Goal: Transaction & Acquisition: Book appointment/travel/reservation

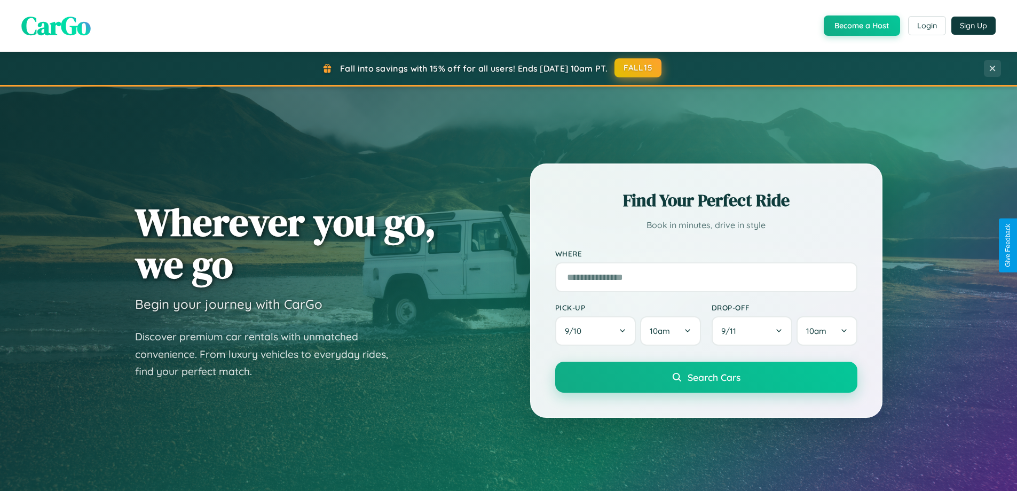
click at [639, 68] on button "FALL15" at bounding box center [638, 67] width 47 height 19
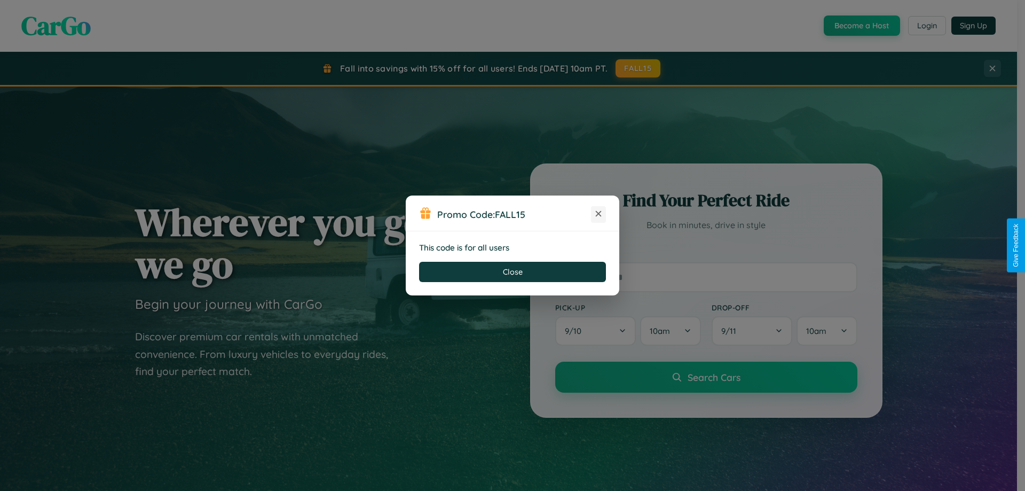
click at [599, 214] on icon at bounding box center [598, 213] width 11 height 11
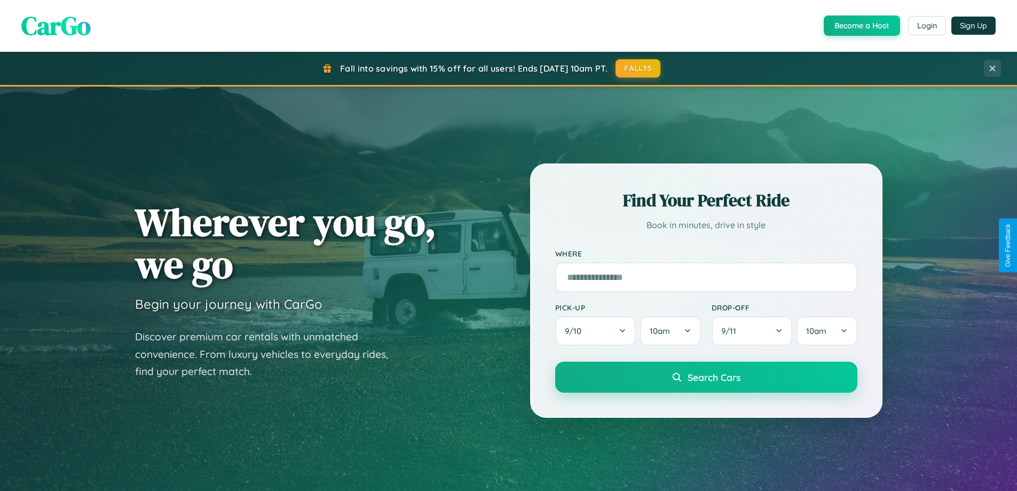
scroll to position [2055, 0]
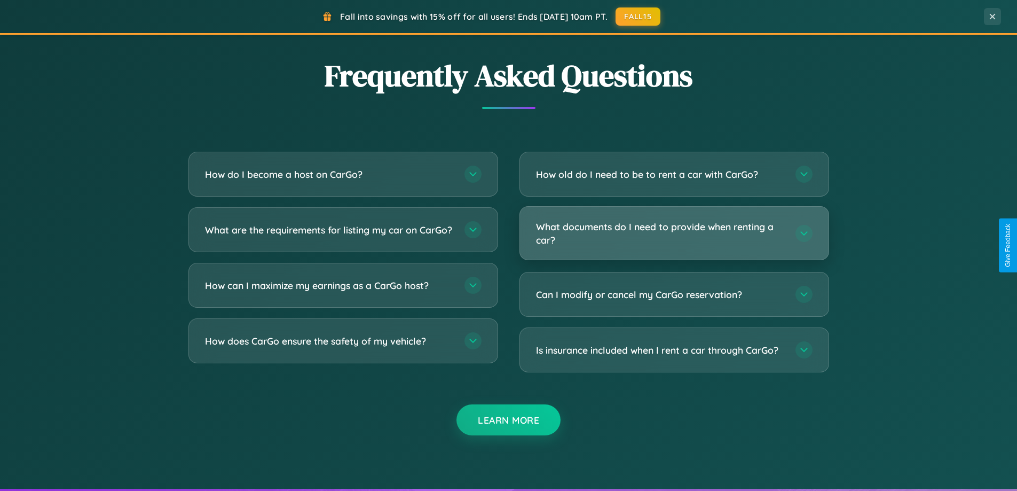
click at [674, 233] on h3 "What documents do I need to provide when renting a car?" at bounding box center [660, 233] width 249 height 26
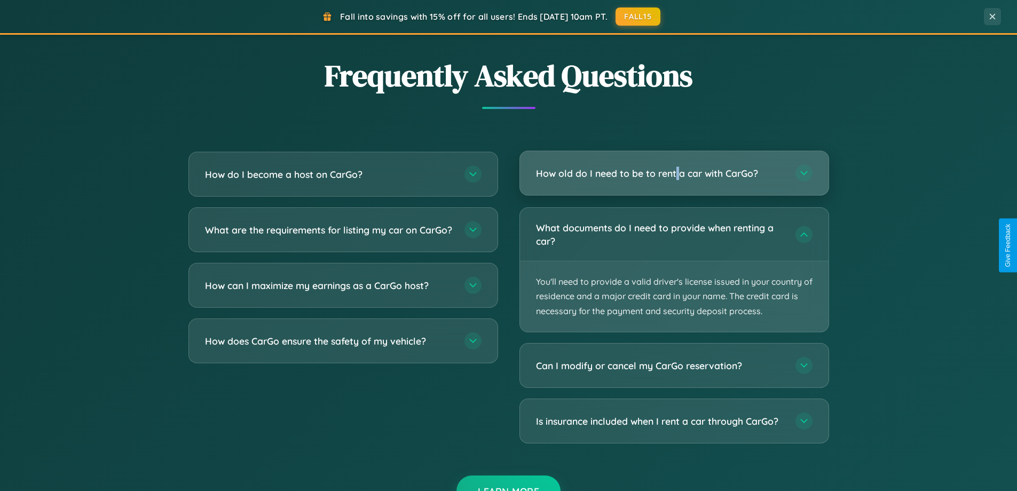
click at [674, 174] on h3 "How old do I need to be to rent a car with CarGo?" at bounding box center [660, 173] width 249 height 13
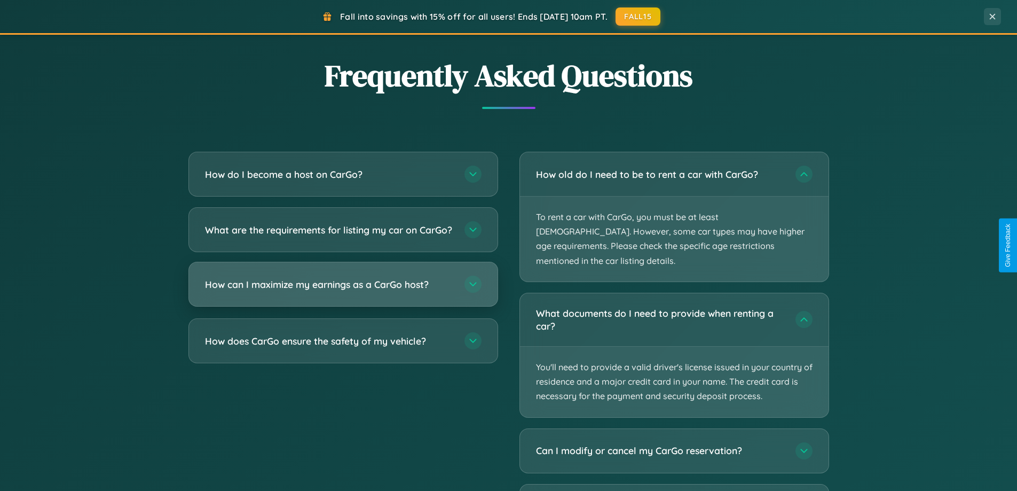
click at [343, 291] on h3 "How can I maximize my earnings as a CarGo host?" at bounding box center [329, 284] width 249 height 13
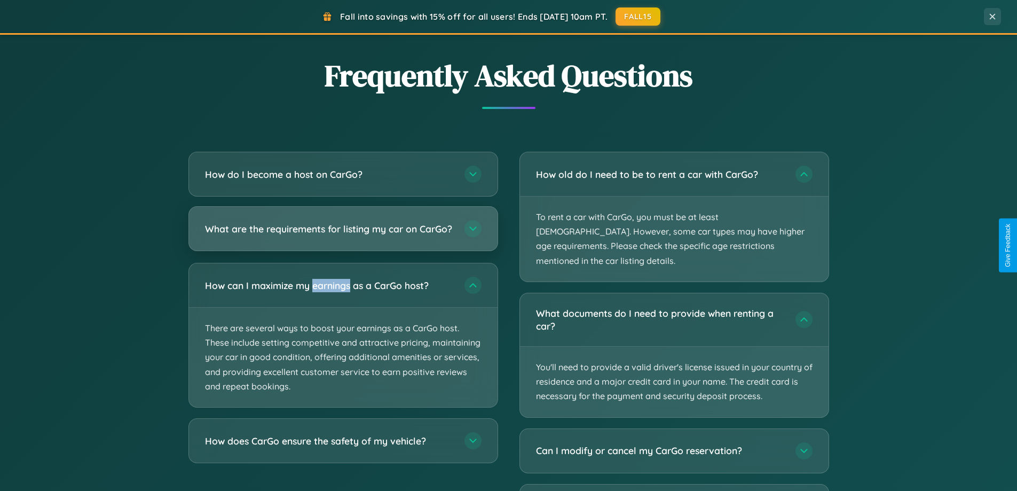
click at [343, 233] on h3 "What are the requirements for listing my car on CarGo?" at bounding box center [329, 228] width 249 height 13
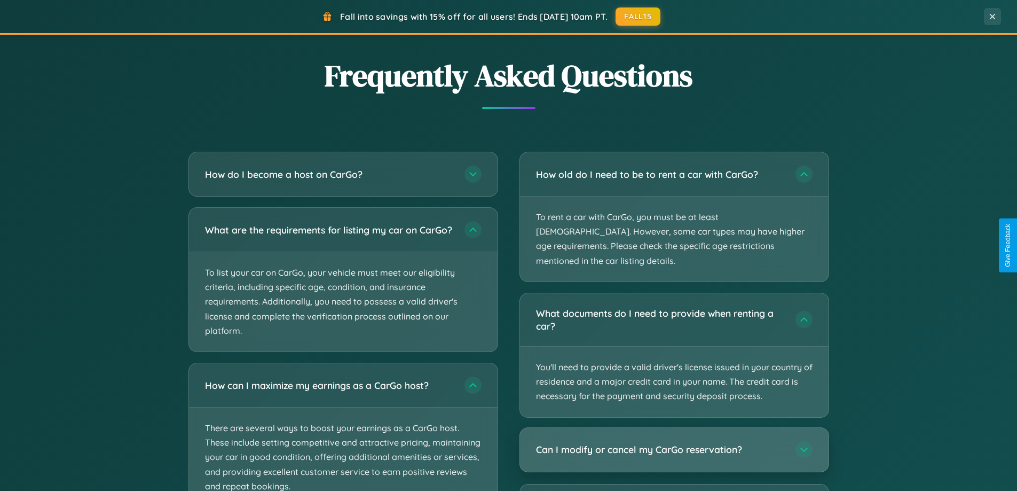
click at [674, 443] on h3 "Can I modify or cancel my CarGo reservation?" at bounding box center [660, 449] width 249 height 13
click at [674, 451] on div "Can I modify or cancel my CarGo reservation?" at bounding box center [674, 450] width 309 height 44
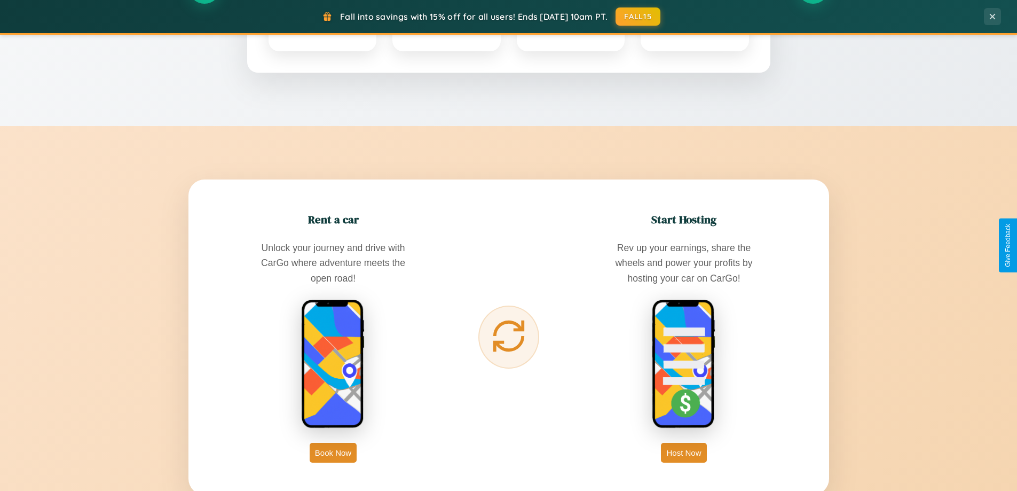
scroll to position [0, 0]
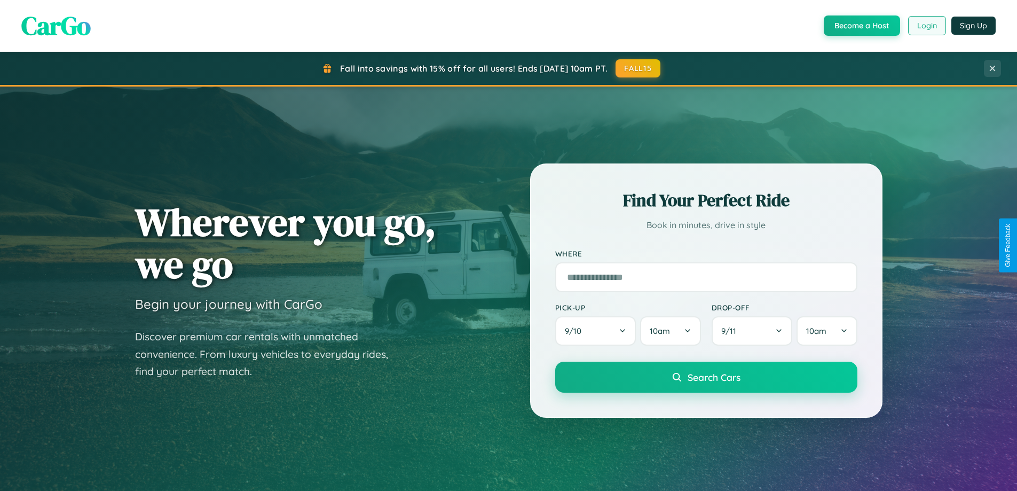
click at [926, 26] on button "Login" at bounding box center [927, 25] width 38 height 19
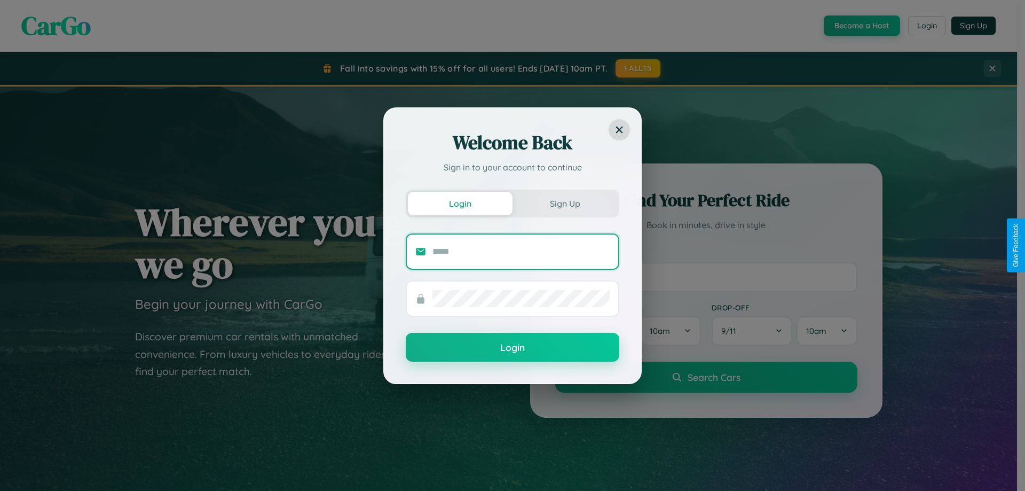
click at [521, 251] on input "text" at bounding box center [520, 251] width 177 height 17
type input "**********"
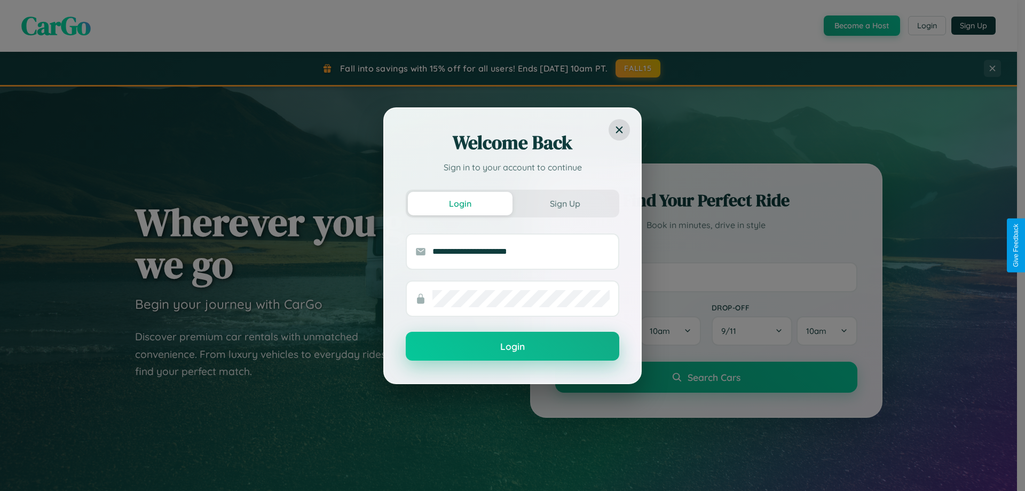
click at [513, 347] on button "Login" at bounding box center [513, 346] width 214 height 29
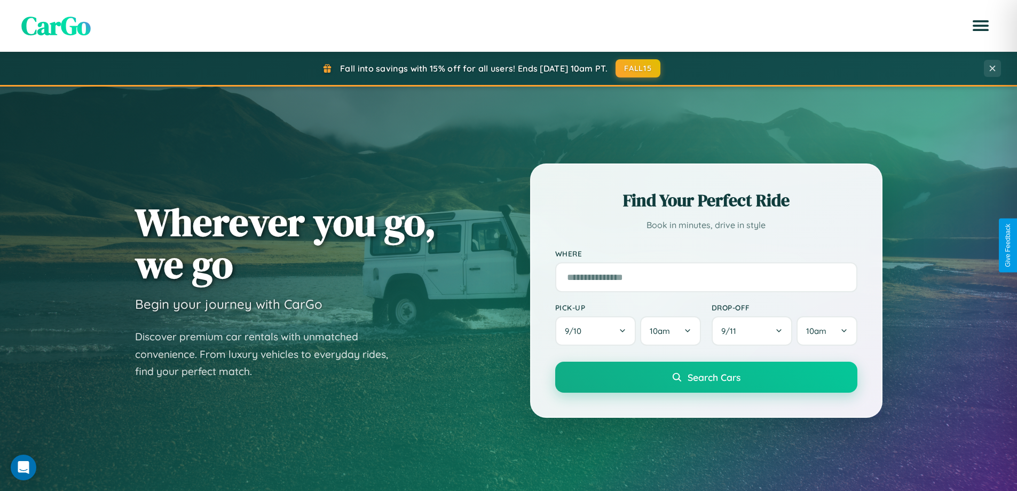
scroll to position [460, 0]
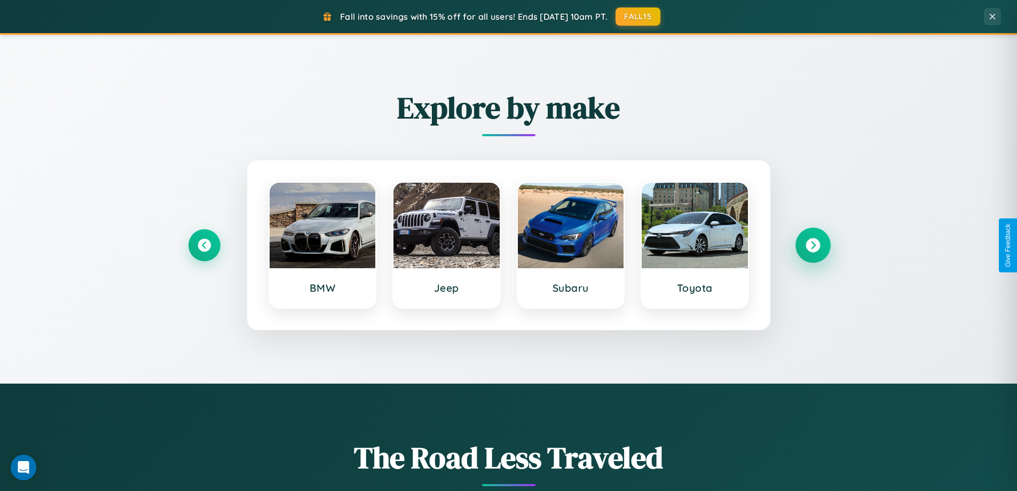
click at [813, 245] on icon at bounding box center [813, 245] width 14 height 14
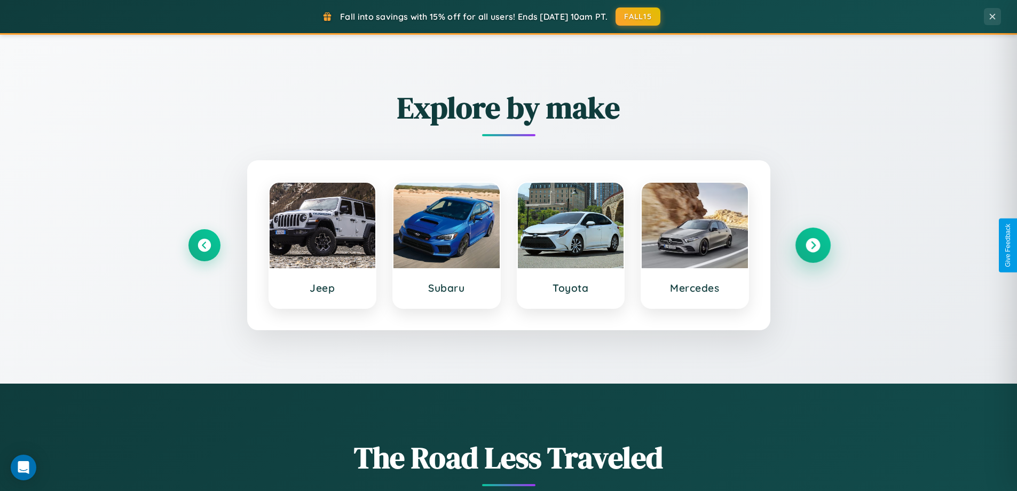
click at [813, 245] on icon at bounding box center [813, 245] width 14 height 14
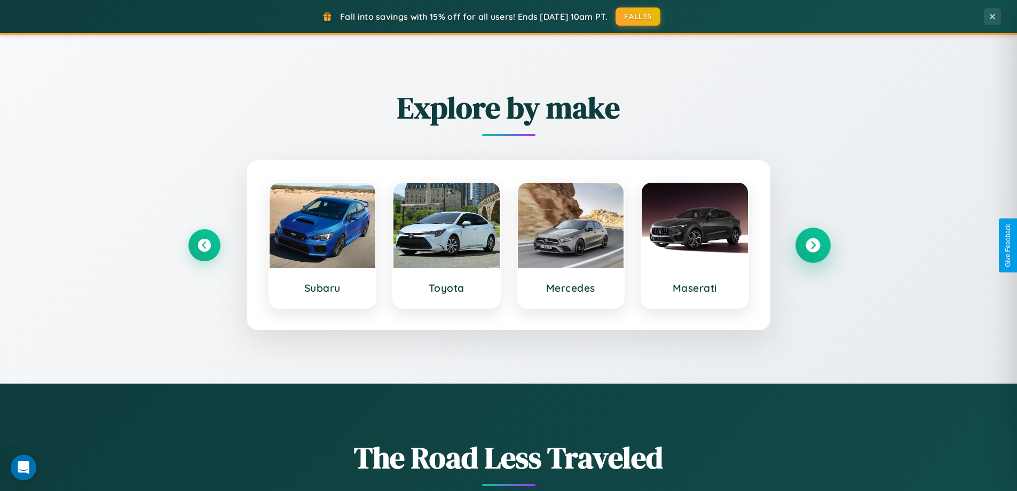
click at [813, 245] on icon at bounding box center [813, 245] width 14 height 14
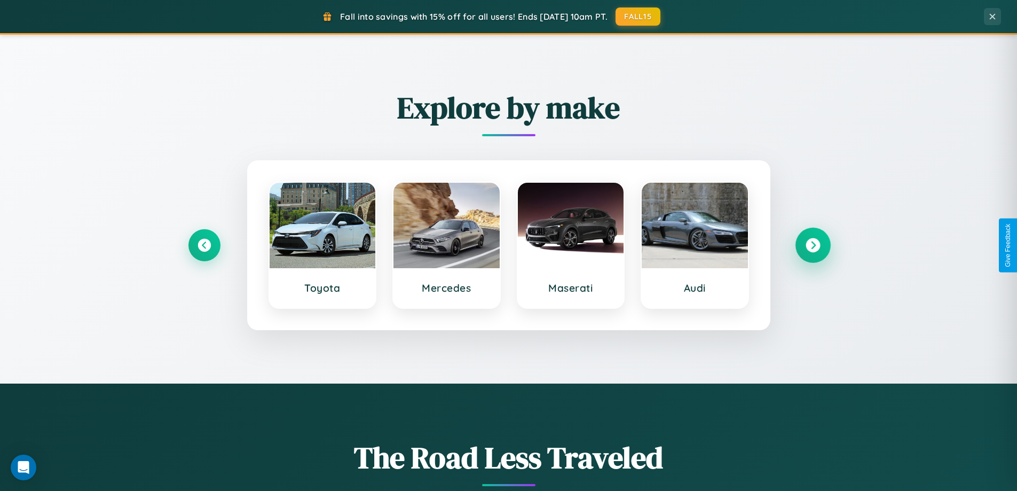
click at [813, 245] on icon at bounding box center [813, 245] width 14 height 14
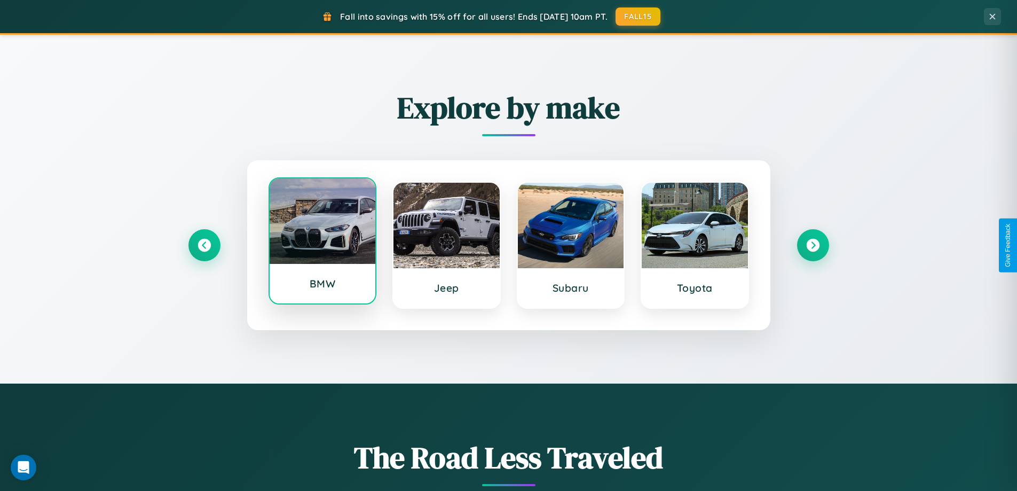
click at [322, 242] on div at bounding box center [323, 220] width 106 height 85
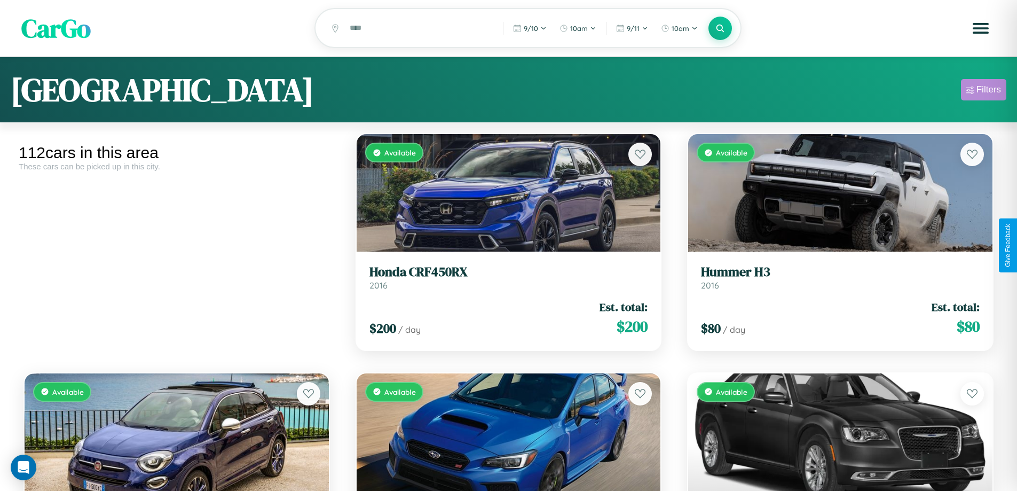
click at [983, 91] on div "Filters" at bounding box center [989, 89] width 25 height 11
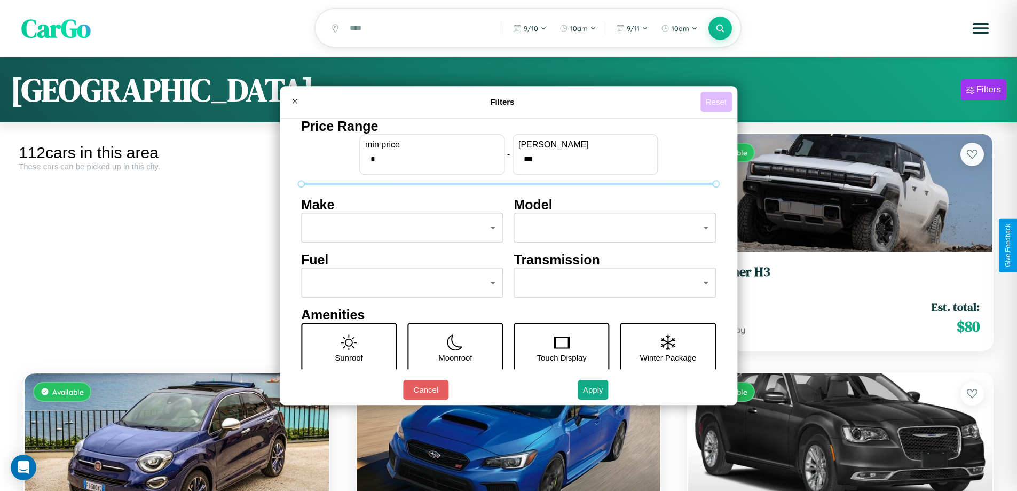
click at [718, 101] on button "Reset" at bounding box center [717, 102] width 32 height 20
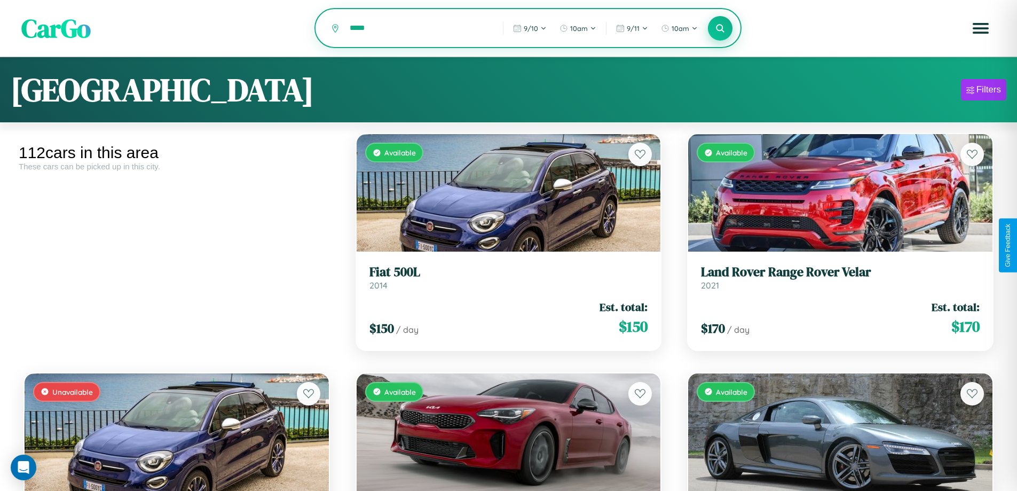
type input "*****"
click at [720, 29] on icon at bounding box center [720, 28] width 10 height 10
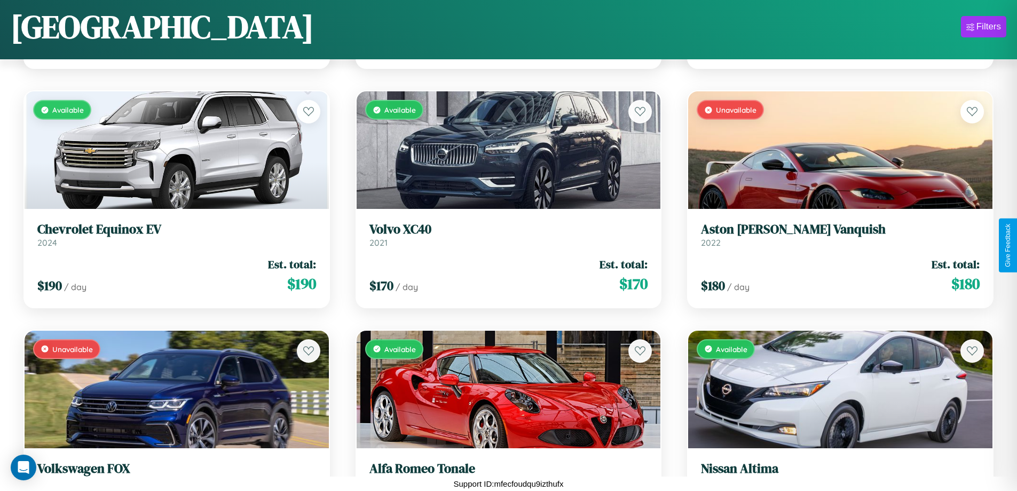
scroll to position [2302, 0]
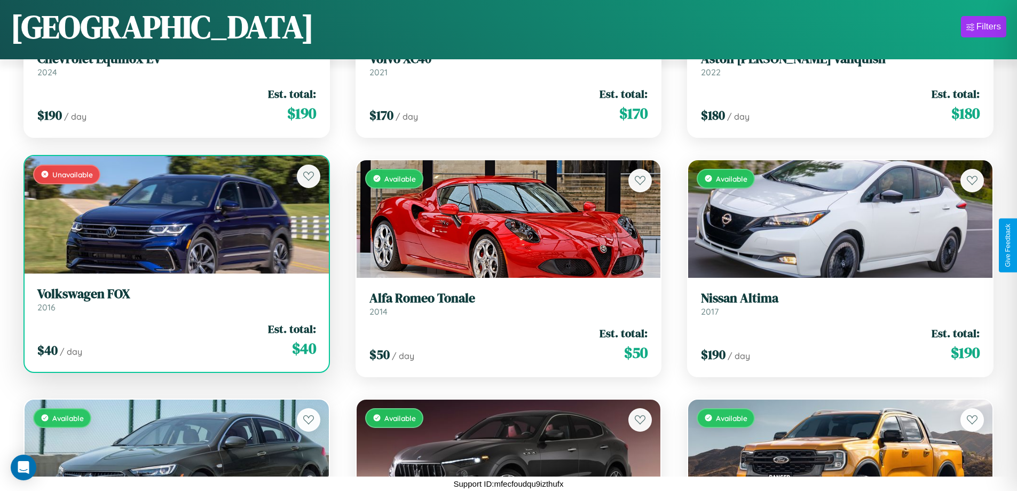
click at [175, 303] on link "Volkswagen FOX 2016" at bounding box center [176, 299] width 279 height 26
